Goal: Task Accomplishment & Management: Use online tool/utility

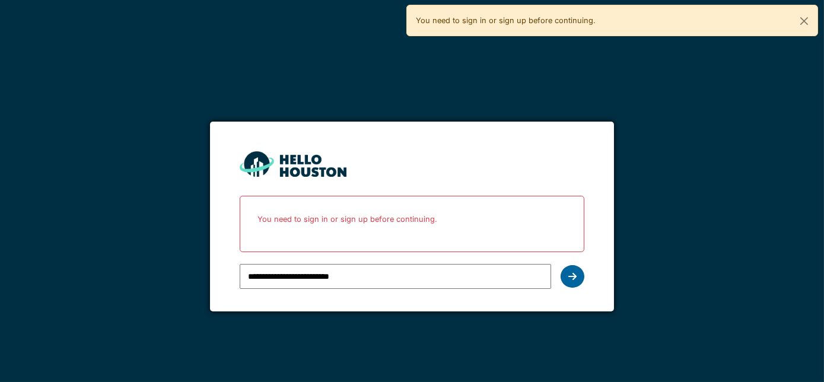
click at [564, 277] on div at bounding box center [573, 276] width 24 height 23
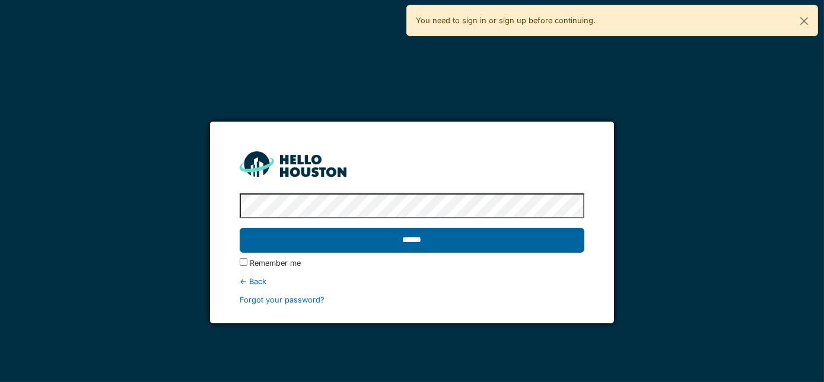
click at [312, 237] on input "******" at bounding box center [412, 240] width 345 height 25
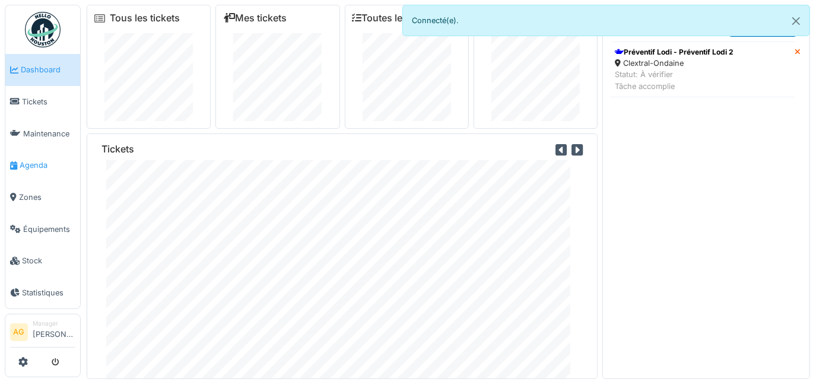
click at [36, 160] on span "Agenda" at bounding box center [48, 165] width 56 height 11
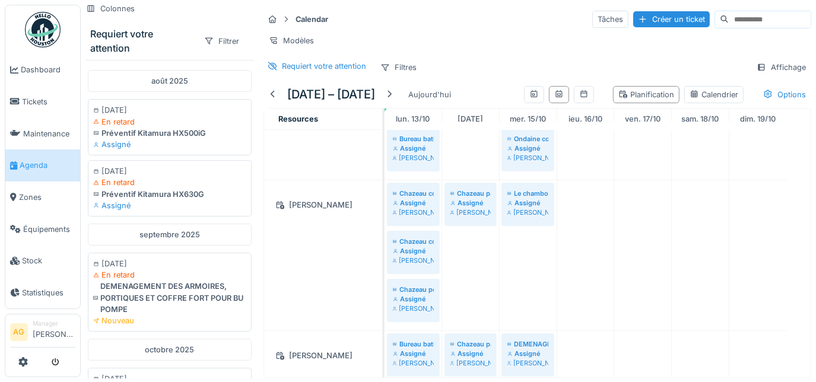
scroll to position [215, 0]
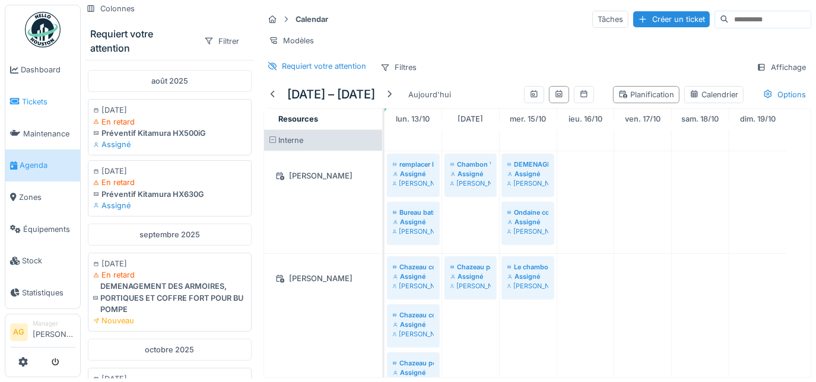
click at [43, 96] on span "Tickets" at bounding box center [48, 101] width 53 height 11
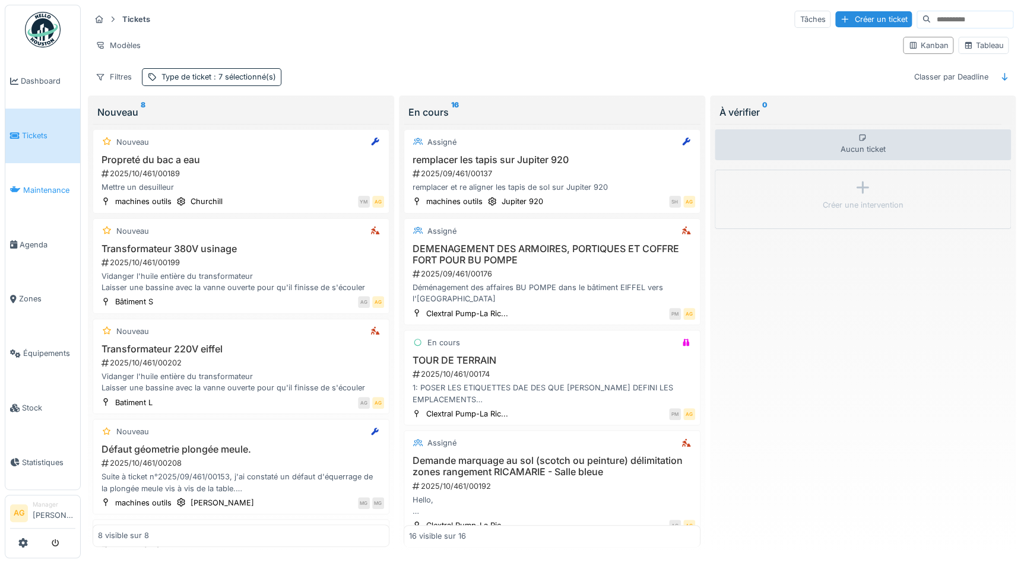
click at [46, 191] on span "Maintenance" at bounding box center [49, 190] width 52 height 11
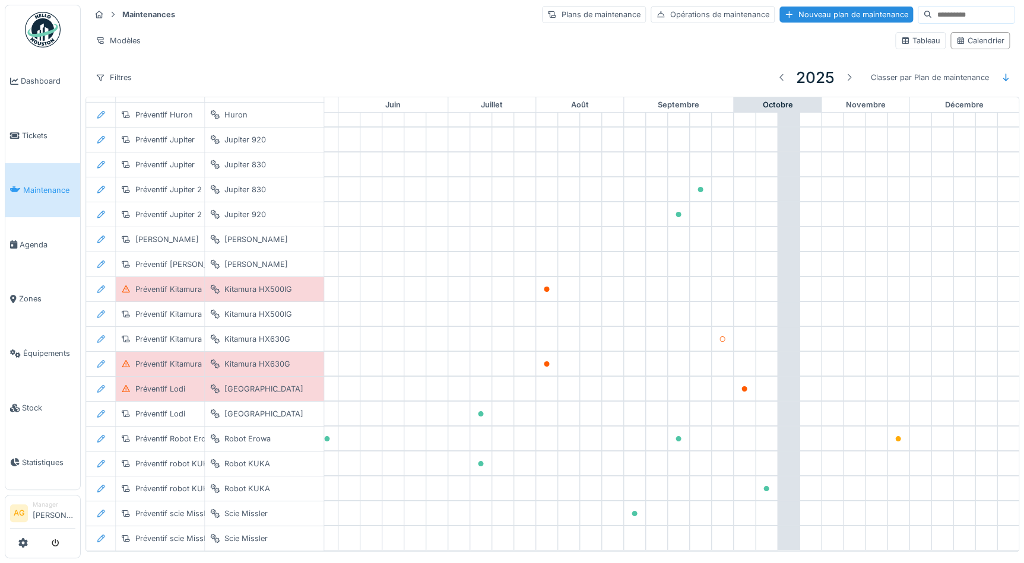
scroll to position [2102, 493]
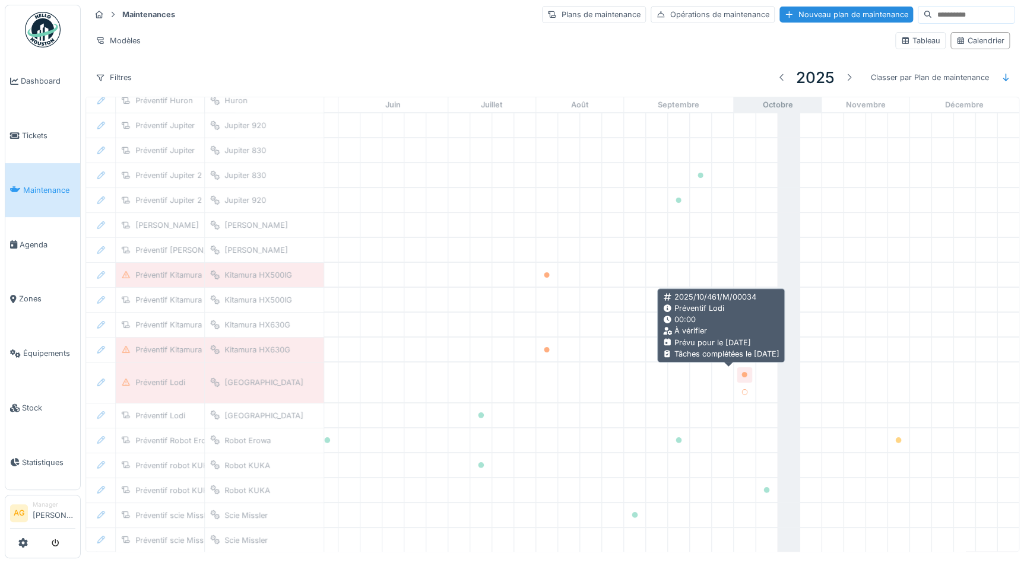
click at [741, 374] on icon at bounding box center [744, 375] width 6 height 6
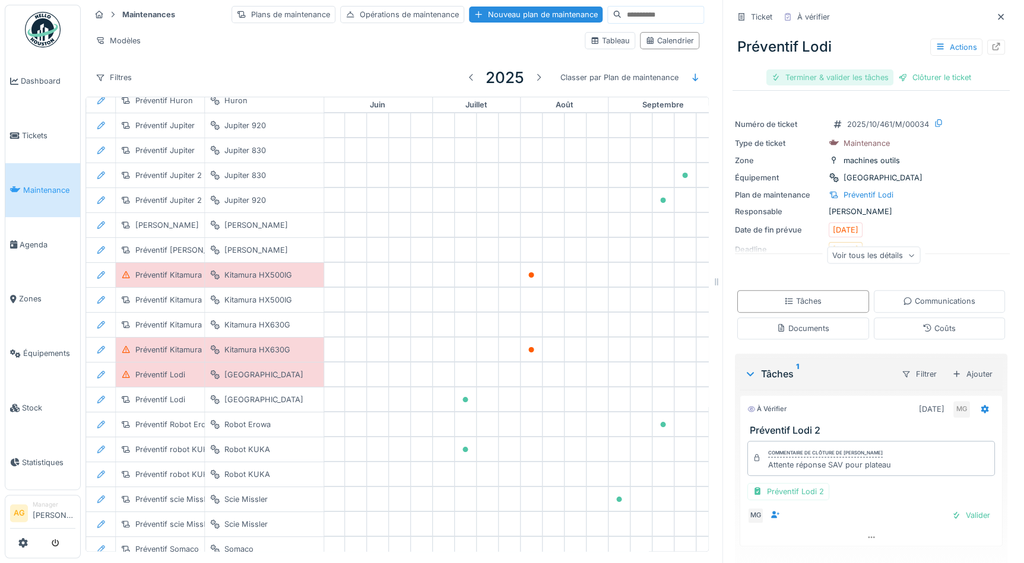
click at [850, 74] on div "Terminer & valider les tâches" at bounding box center [829, 77] width 127 height 16
click at [903, 74] on div "Clôturer le ticket" at bounding box center [934, 77] width 82 height 16
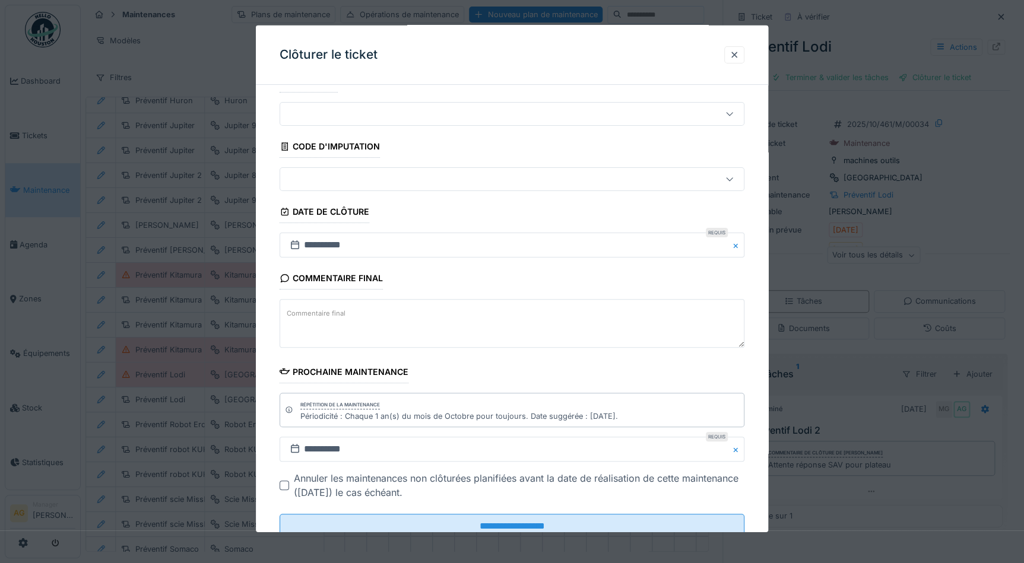
scroll to position [62, 0]
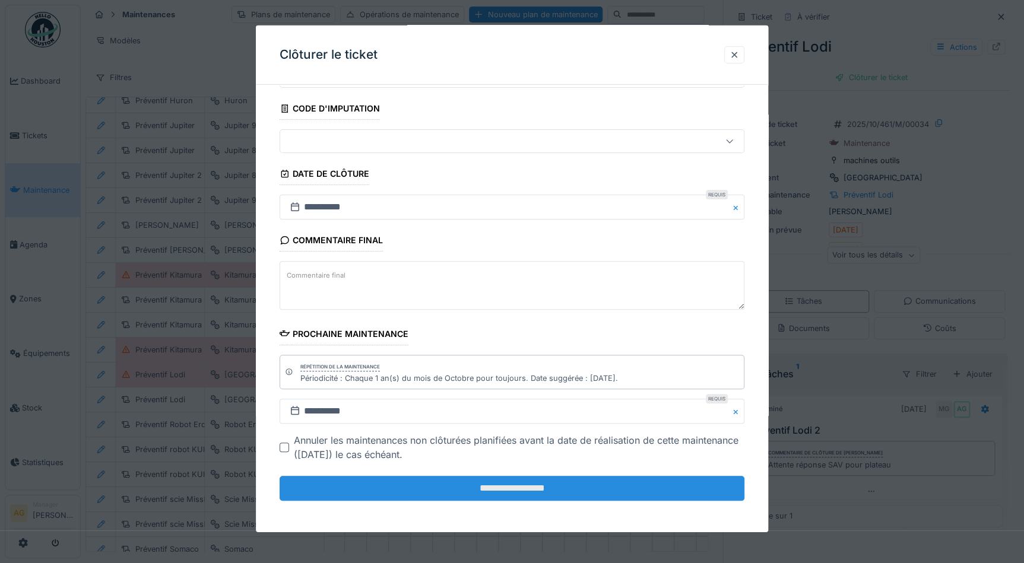
click at [503, 481] on input "**********" at bounding box center [512, 488] width 465 height 25
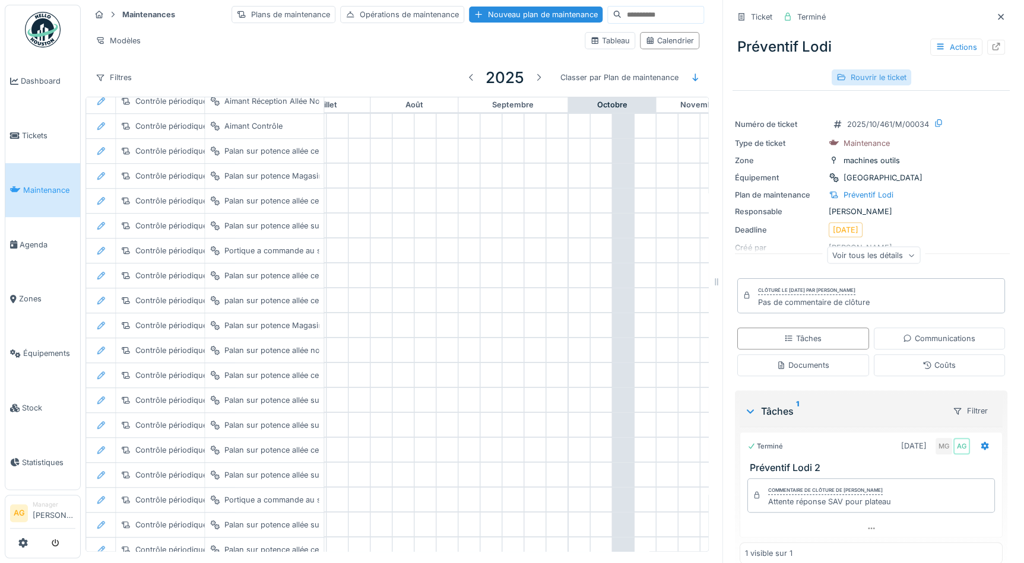
scroll to position [276, 643]
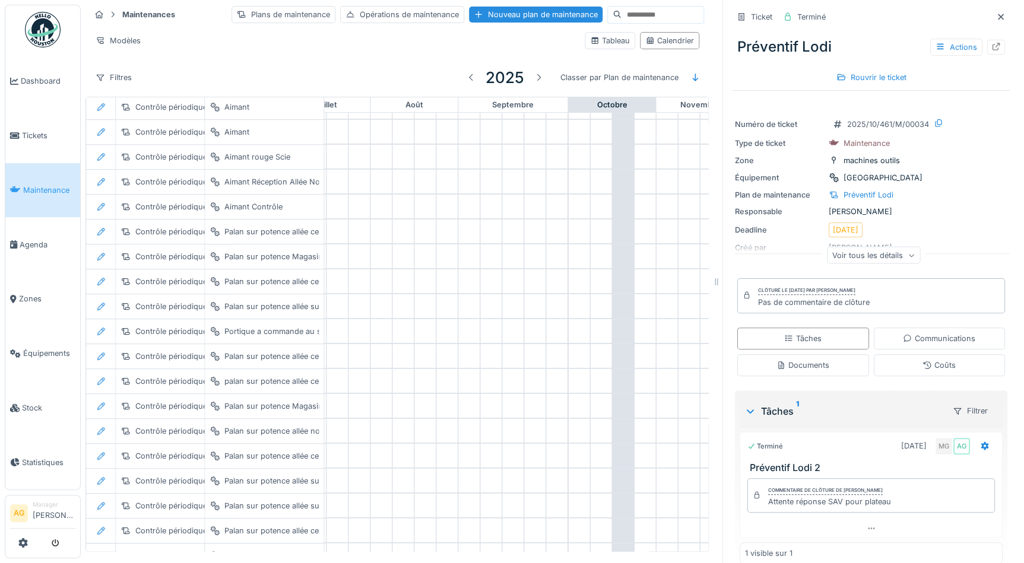
click at [996, 17] on icon at bounding box center [1000, 17] width 9 height 8
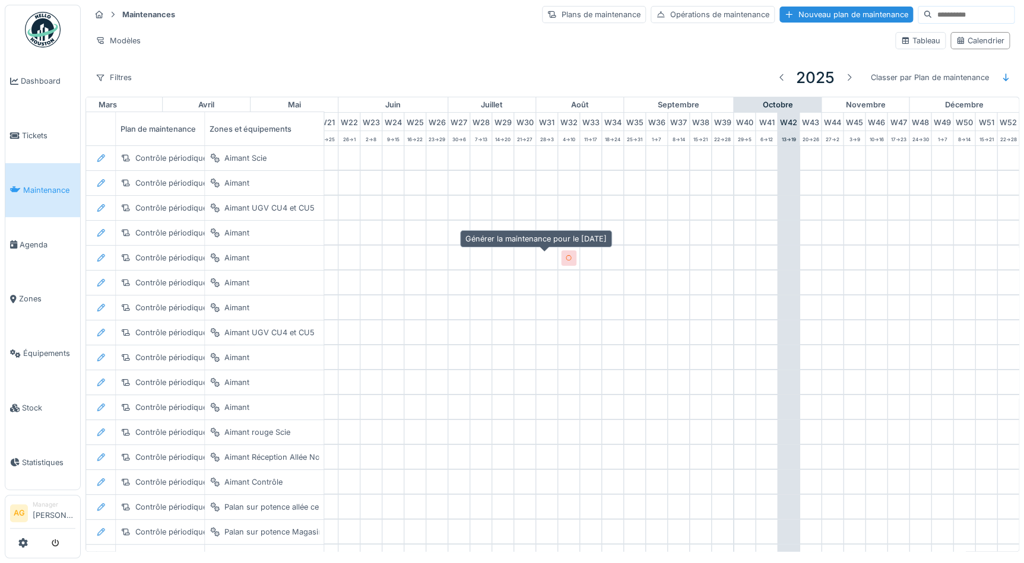
scroll to position [0, 501]
click at [34, 83] on span "Dashboard" at bounding box center [48, 80] width 55 height 11
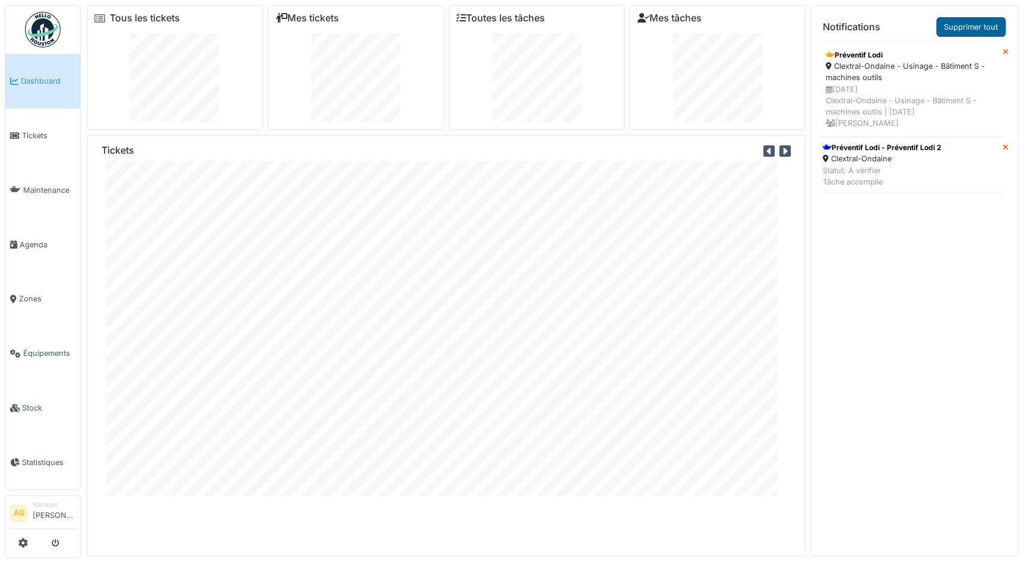
click at [973, 30] on link "Supprimer tout" at bounding box center [970, 27] width 69 height 20
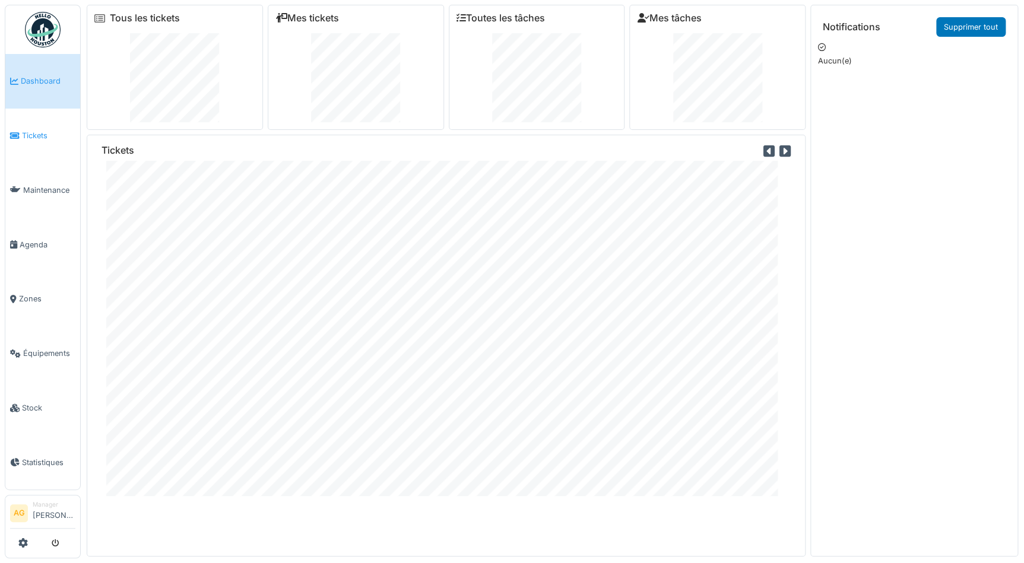
click at [36, 130] on span "Tickets" at bounding box center [48, 135] width 53 height 11
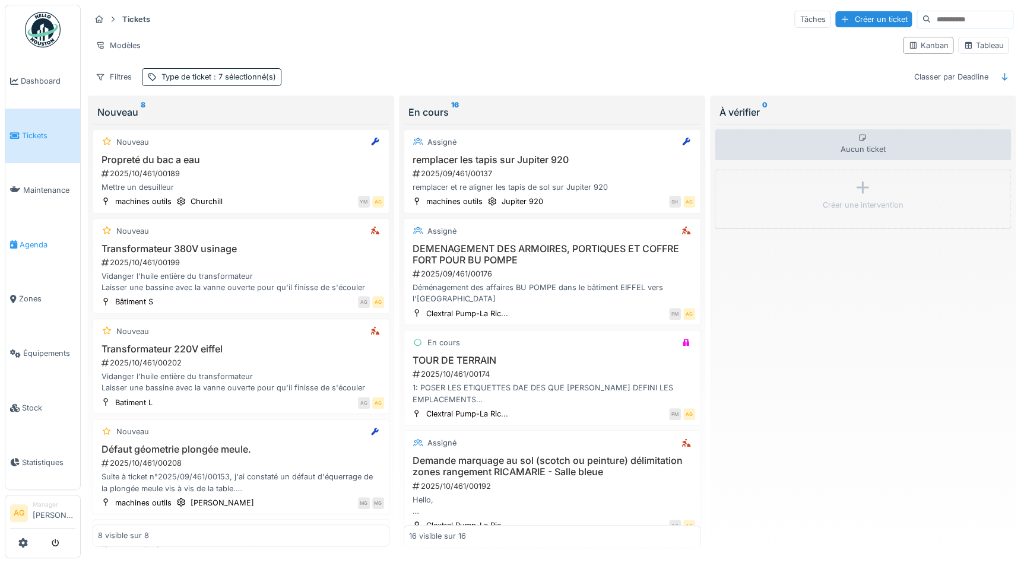
click at [27, 239] on span "Agenda" at bounding box center [48, 244] width 56 height 11
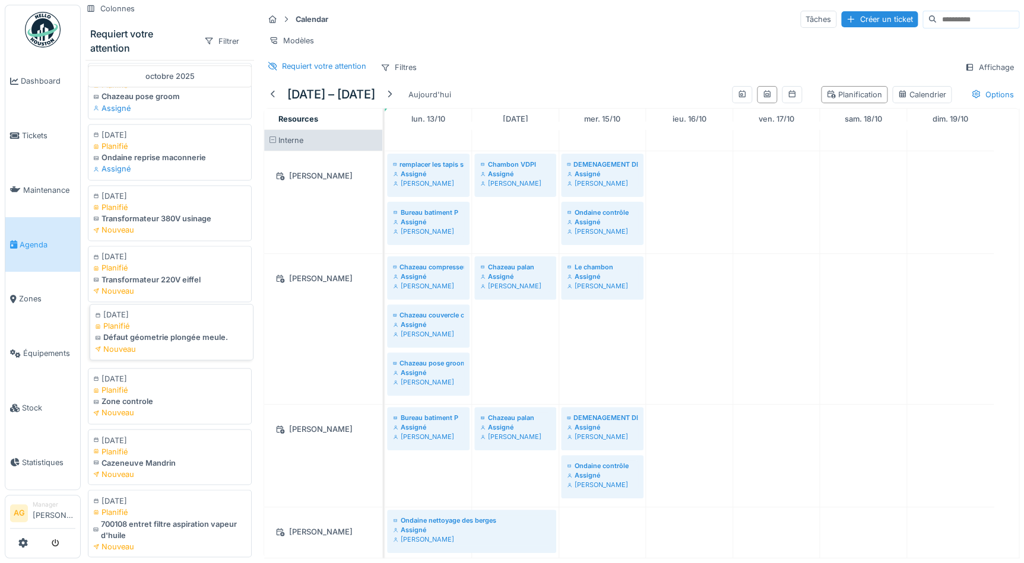
scroll to position [809, 0]
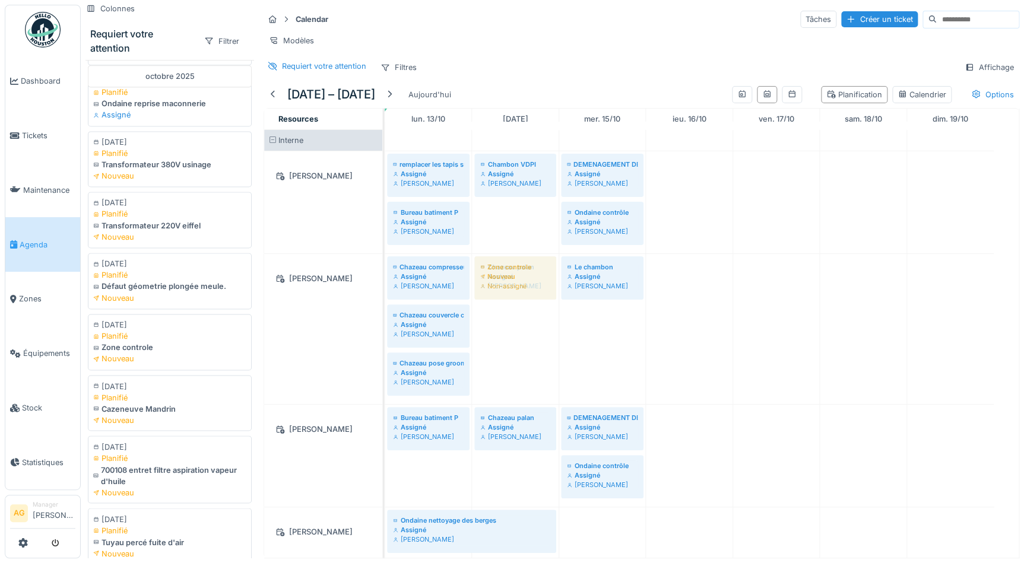
drag, startPoint x: 158, startPoint y: 351, endPoint x: 518, endPoint y: 345, distance: 359.7
click at [518, 345] on div "Colonnes Requiert votre attention Filtrer [DATE] [DATE] En retard Préventif Kit…" at bounding box center [552, 281] width 943 height 563
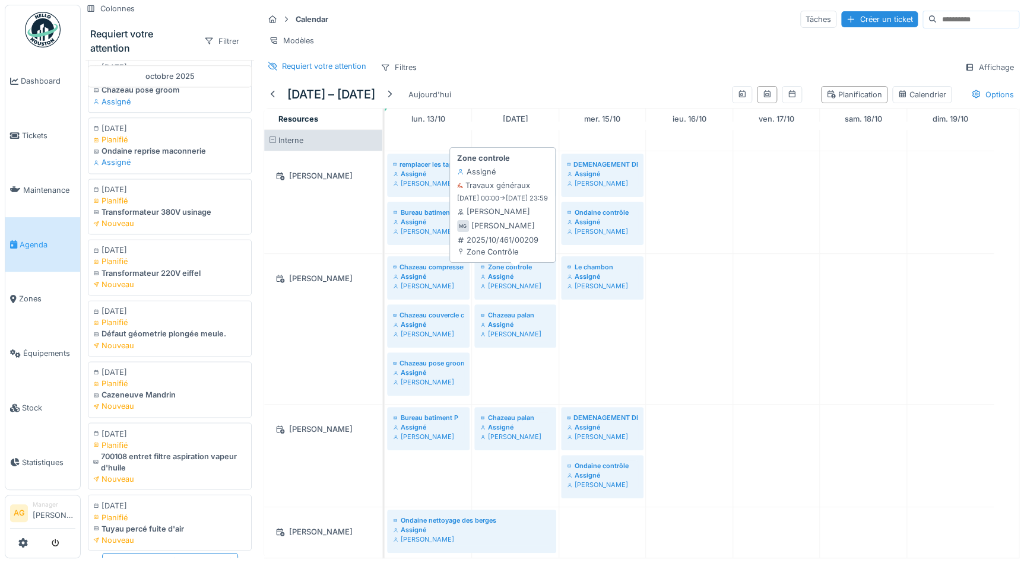
click at [516, 288] on div "[PERSON_NAME]" at bounding box center [515, 285] width 70 height 9
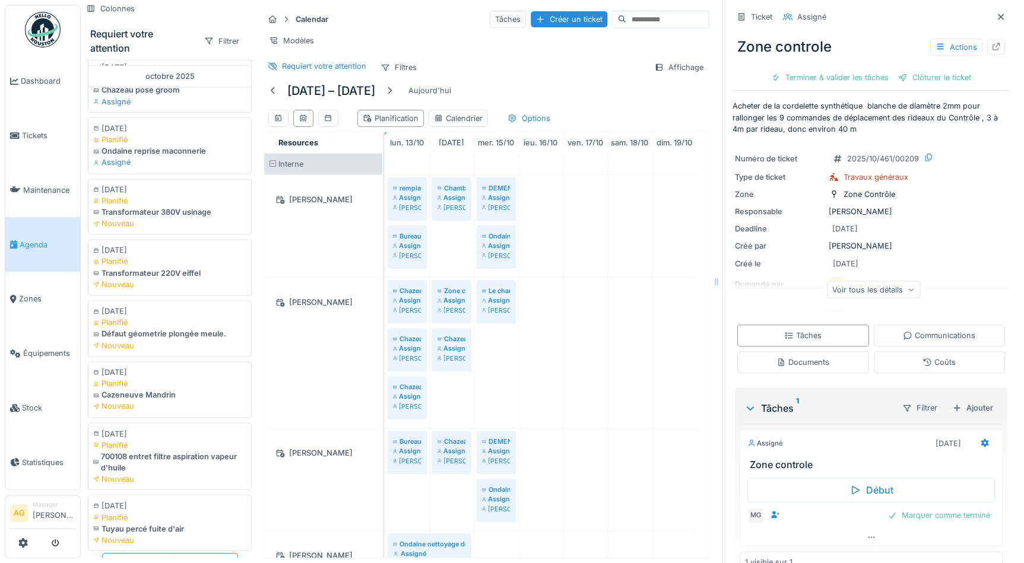
click at [996, 16] on icon at bounding box center [1000, 17] width 9 height 8
